Goal: Information Seeking & Learning: Learn about a topic

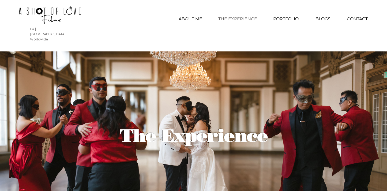
click at [51, 10] on img at bounding box center [49, 15] width 115 height 24
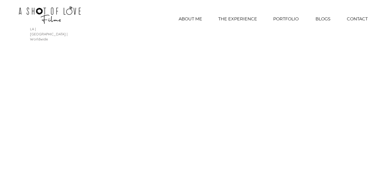
scroll to position [9, 0]
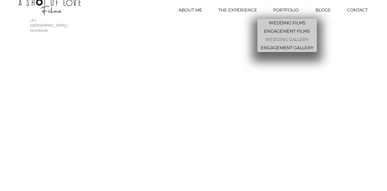
click at [276, 40] on p "WEDDING GALLERY" at bounding box center [287, 39] width 48 height 8
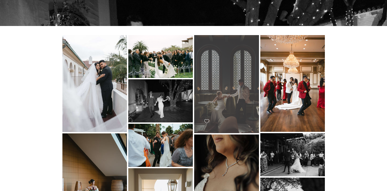
scroll to position [202, 0]
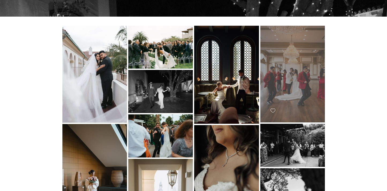
click at [296, 56] on div "main content" at bounding box center [292, 74] width 64 height 97
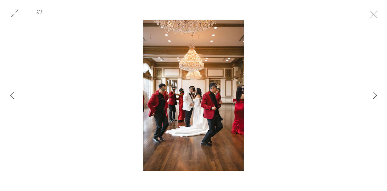
click at [379, 14] on button "Exit expand mode" at bounding box center [373, 14] width 10 height 12
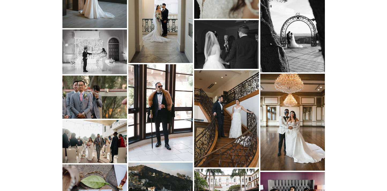
scroll to position [396, 0]
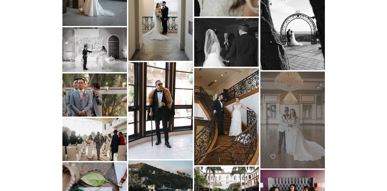
click at [272, 78] on div "main content" at bounding box center [292, 119] width 64 height 97
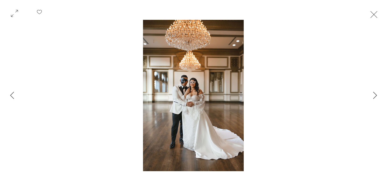
click at [377, 15] on button "Exit expand mode" at bounding box center [373, 14] width 10 height 12
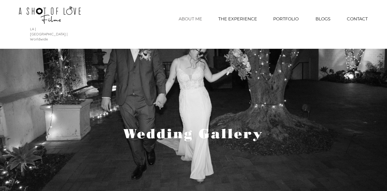
click at [189, 17] on p "ABOUT ME" at bounding box center [190, 18] width 29 height 13
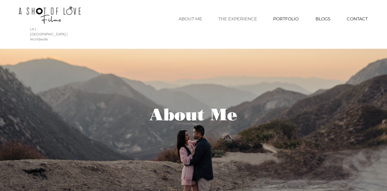
click at [227, 16] on p "THE EXPERIENCE" at bounding box center [237, 18] width 44 height 13
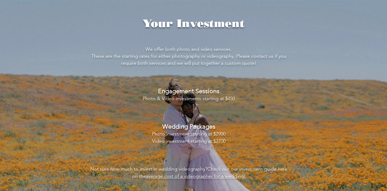
scroll to position [1071, 0]
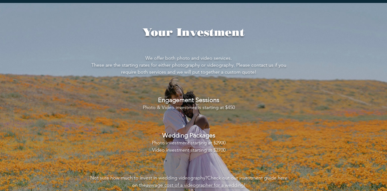
drag, startPoint x: 154, startPoint y: 122, endPoint x: 228, endPoint y: 122, distance: 74.6
click at [228, 122] on h3 "We offer both photo and video services. These are the starting rates for either…" at bounding box center [189, 122] width 200 height 134
click at [227, 122] on h3 "We offer both photo and video services. These are the starting rates for either…" at bounding box center [189, 122] width 200 height 134
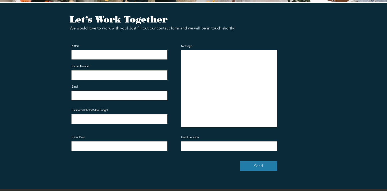
scroll to position [1613, 0]
